Goal: Information Seeking & Learning: Stay updated

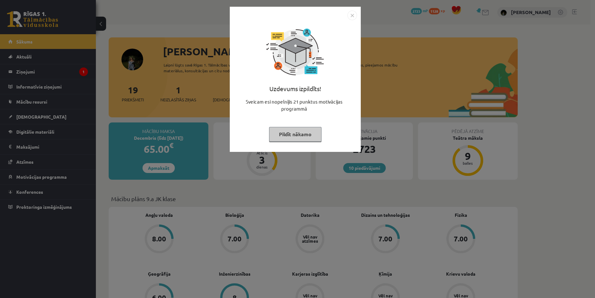
drag, startPoint x: 301, startPoint y: 132, endPoint x: 261, endPoint y: 136, distance: 40.1
click at [300, 133] on button "Pildīt nākamo" at bounding box center [295, 134] width 52 height 15
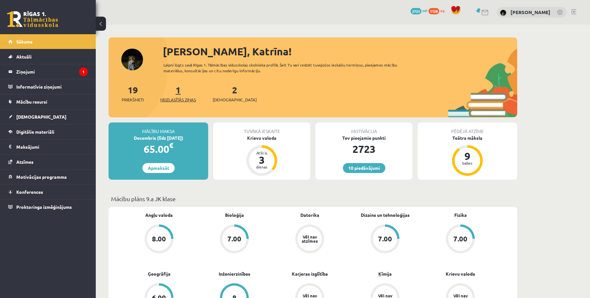
click at [172, 102] on span "Neizlasītās ziņas" at bounding box center [178, 99] width 36 height 6
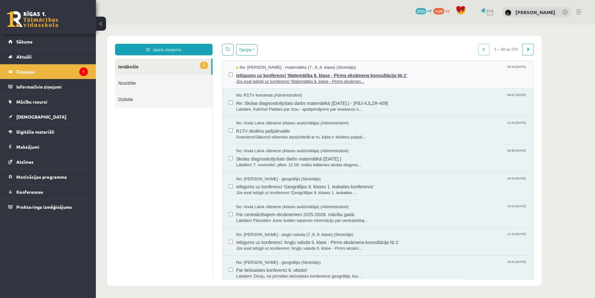
click at [337, 71] on span "Ielūgums uz konferenci 'Matemātika 9. klase - Pirms eksāmena konsultācija Nr.1'" at bounding box center [381, 75] width 291 height 8
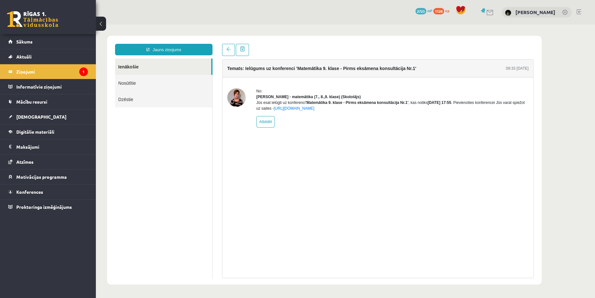
click at [444, 177] on div "Temats: Ielūgums uz konferenci 'Matemātika 9. klase - Pirms eksāmena konsultāci…" at bounding box center [377, 168] width 311 height 219
click at [29, 43] on span "Sākums" at bounding box center [24, 42] width 16 height 6
